Goal: Check status: Check status

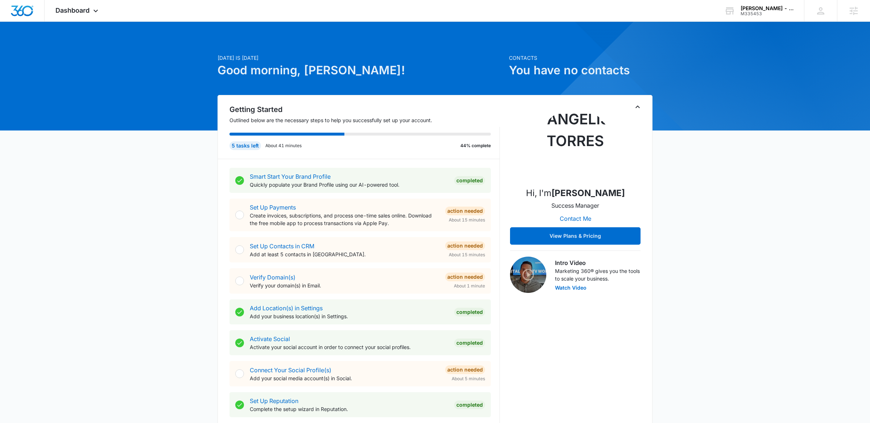
click at [638, 105] on icon "Toggle Collapse" at bounding box center [637, 107] width 9 height 9
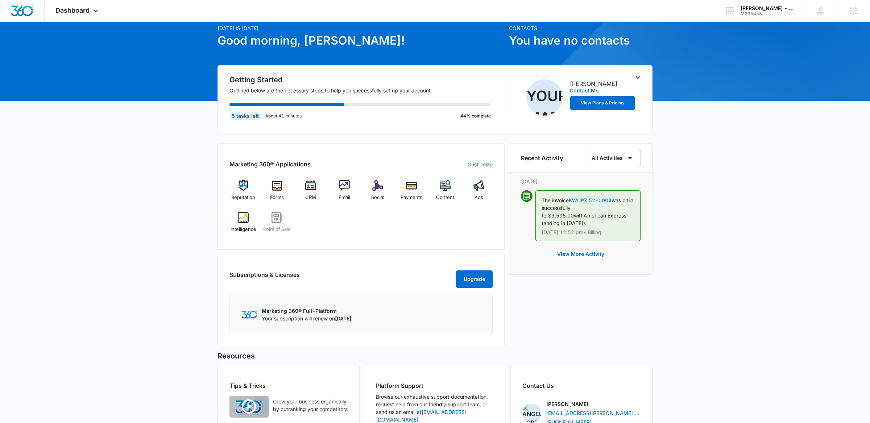
scroll to position [31, 0]
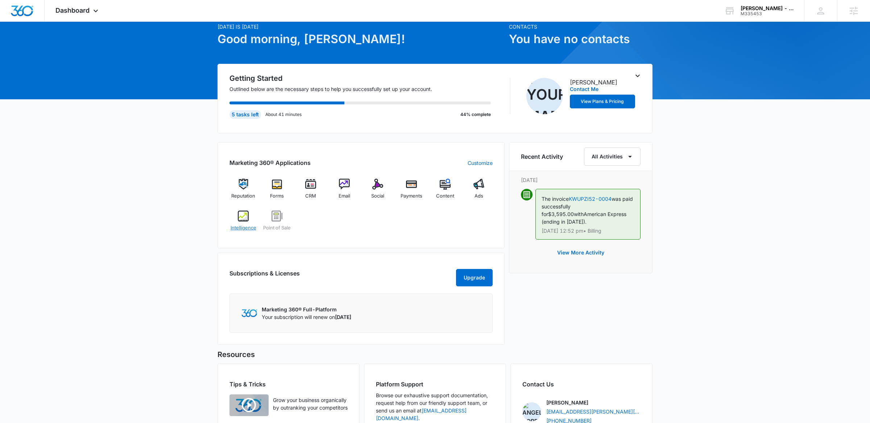
click at [247, 233] on div "Intelligence" at bounding box center [243, 224] width 28 height 26
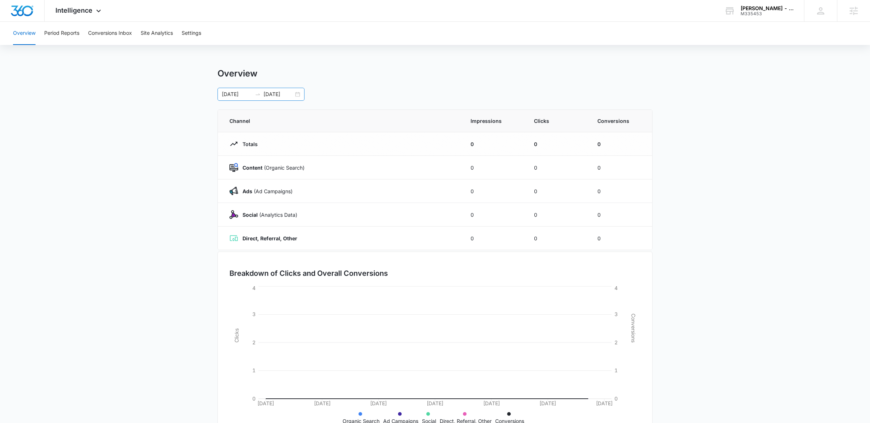
click at [295, 93] on div "[DATE] [DATE]" at bounding box center [261, 94] width 87 height 13
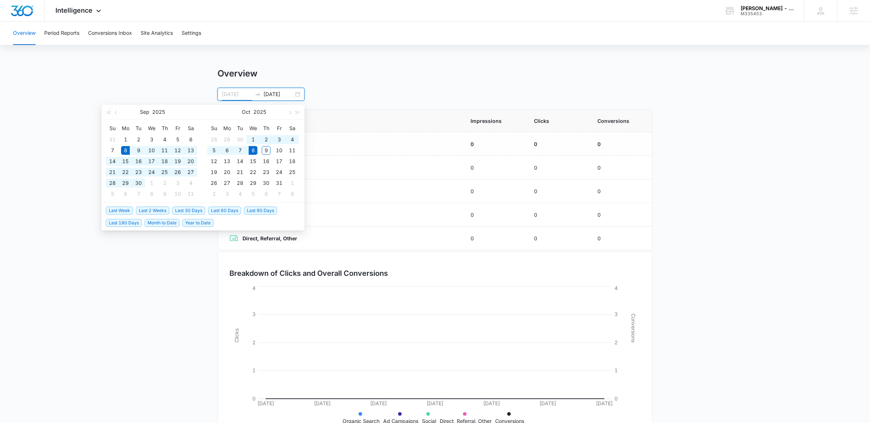
type input "[DATE]"
click at [191, 208] on span "Last 30 Days" at bounding box center [188, 211] width 33 height 8
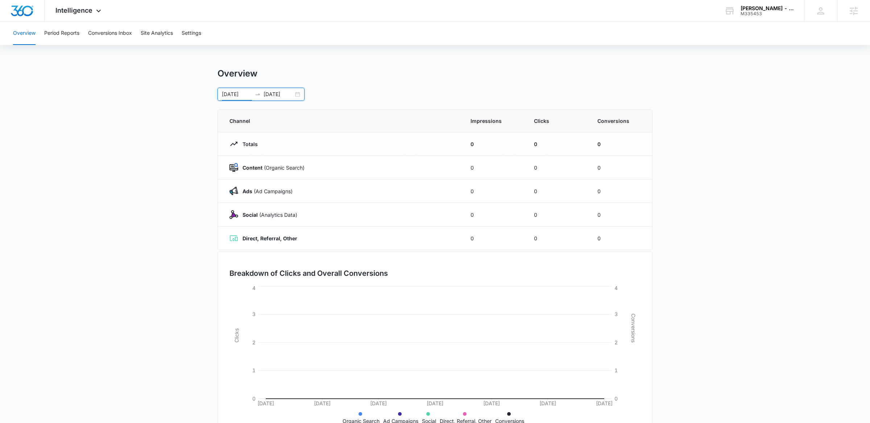
scroll to position [26, 0]
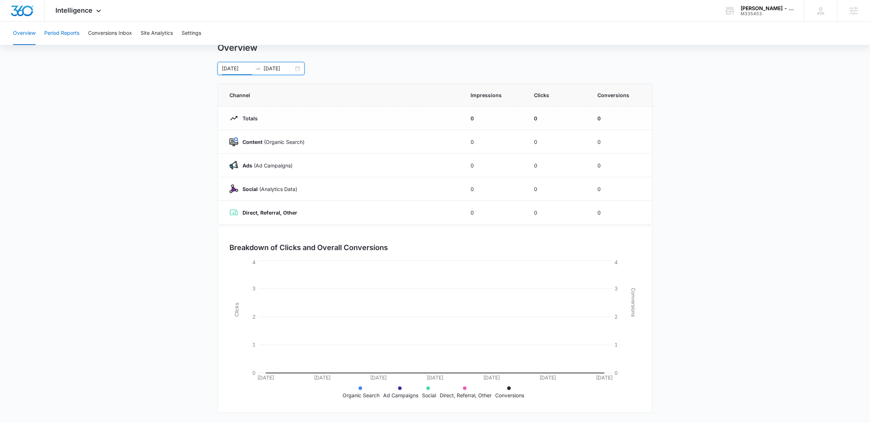
click at [58, 33] on button "Period Reports" at bounding box center [61, 33] width 35 height 23
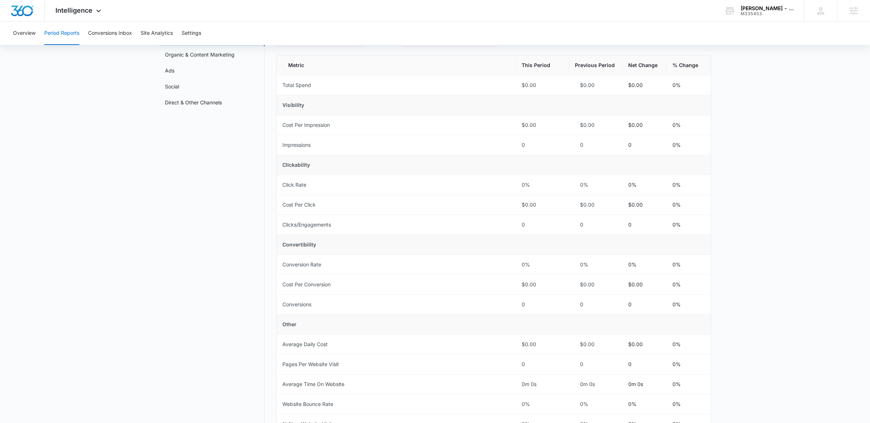
scroll to position [5, 0]
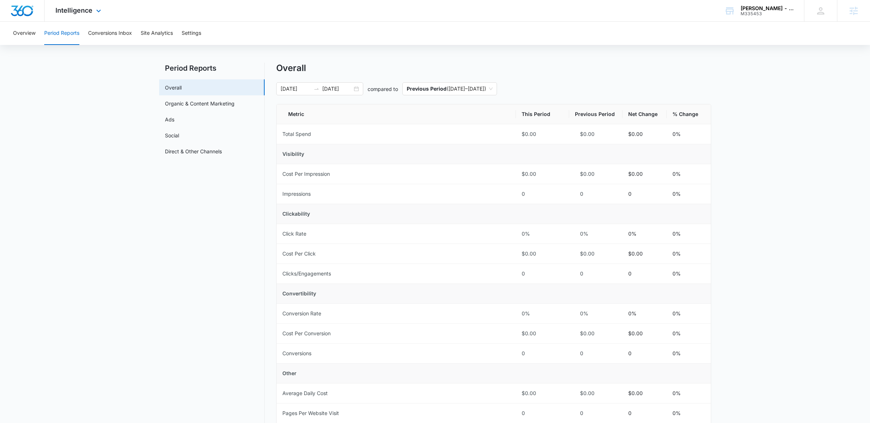
click at [80, 15] on div "Intelligence Apps Reputation Forms CRM Email Social Payments POS Content Ads In…" at bounding box center [79, 10] width 69 height 21
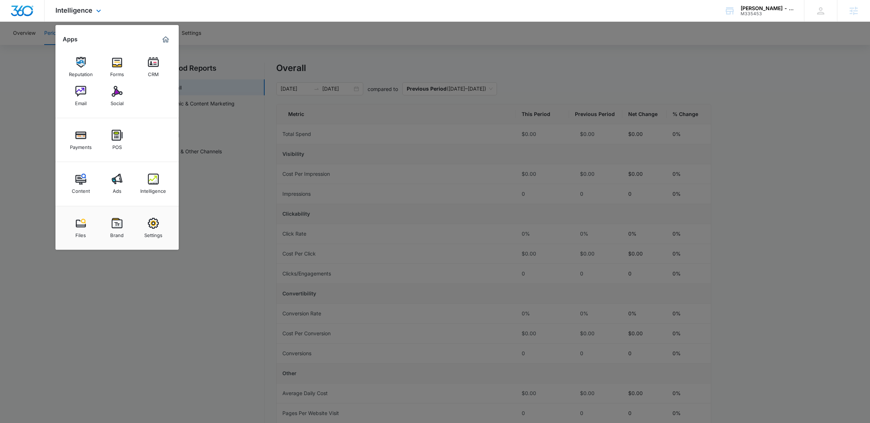
click at [167, 37] on img "Marketing 360® Dashboard" at bounding box center [165, 39] width 9 height 9
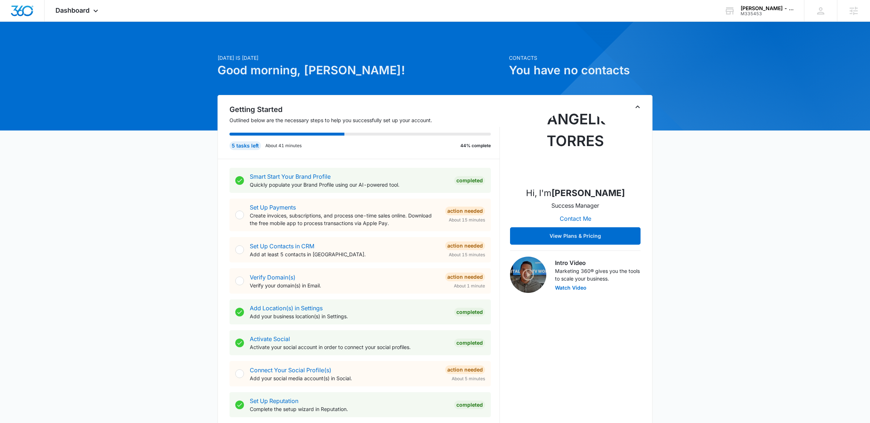
click at [638, 104] on icon "Toggle Collapse" at bounding box center [637, 107] width 9 height 9
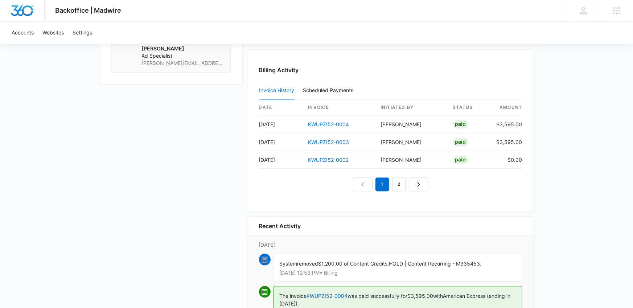
scroll to position [687, 0]
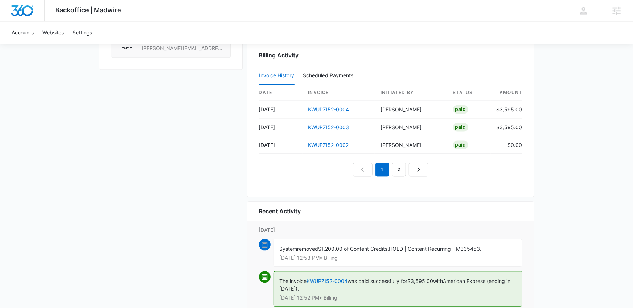
click at [390, 164] on nav "1 2" at bounding box center [390, 170] width 75 height 14
click at [396, 165] on link "2" at bounding box center [399, 170] width 14 height 14
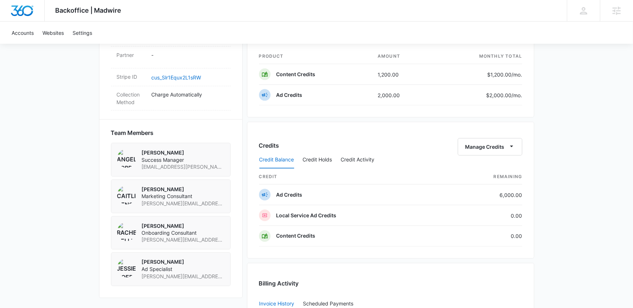
scroll to position [458, 0]
